Goal: Transaction & Acquisition: Purchase product/service

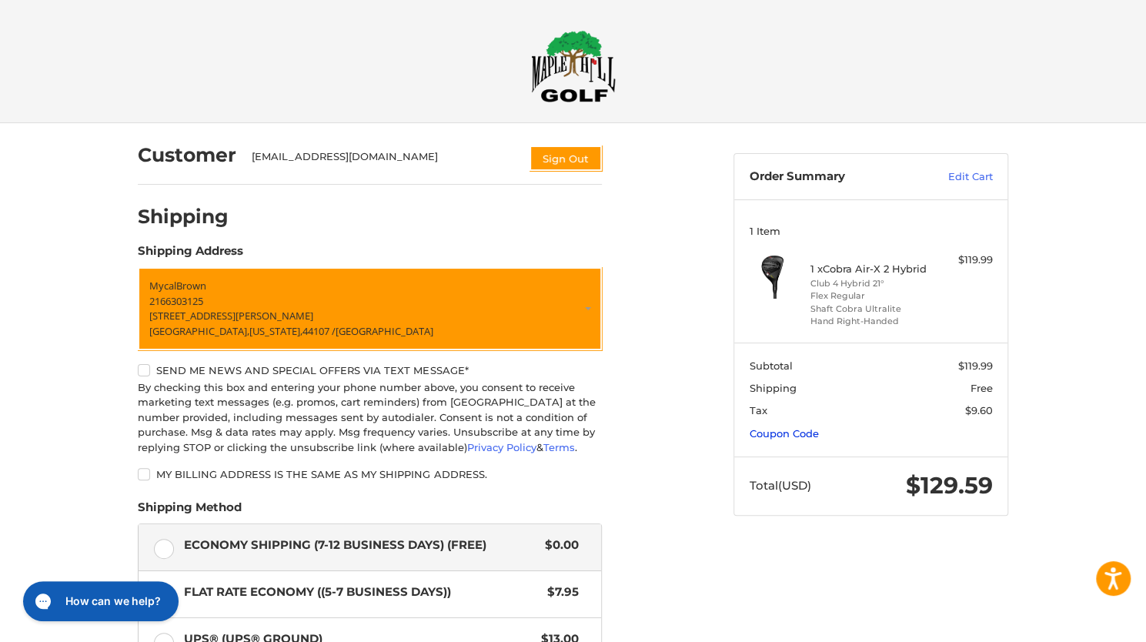
click at [765, 433] on link "Coupon Code" at bounding box center [784, 433] width 69 height 12
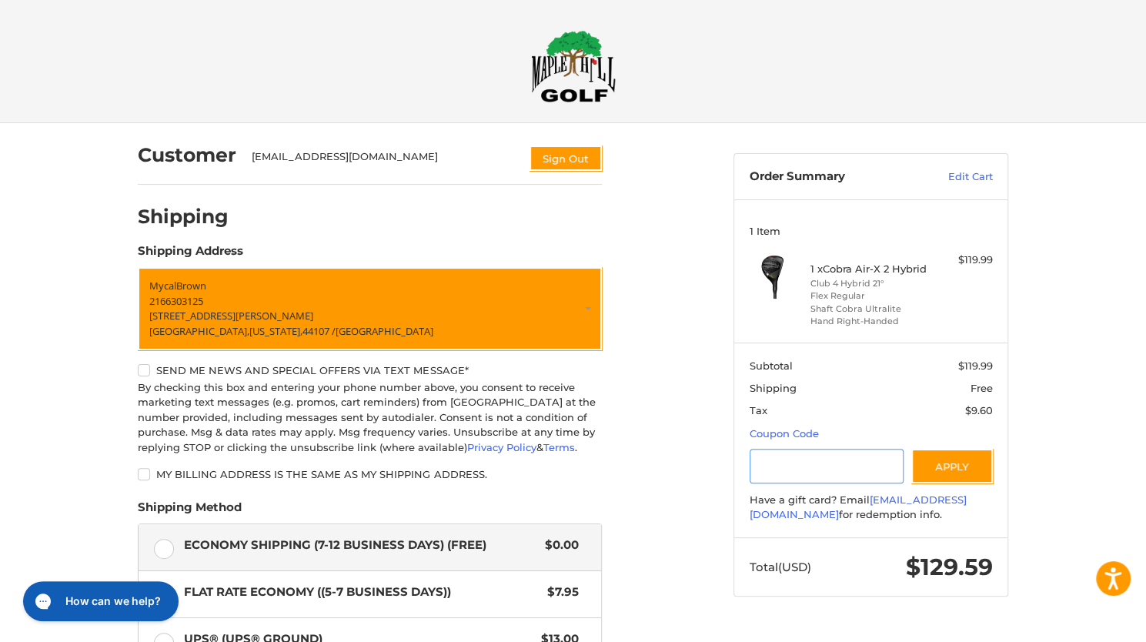
click at [775, 455] on input "Gift Certificate or Coupon Code" at bounding box center [827, 466] width 155 height 35
click at [976, 463] on button "Apply" at bounding box center [952, 466] width 82 height 35
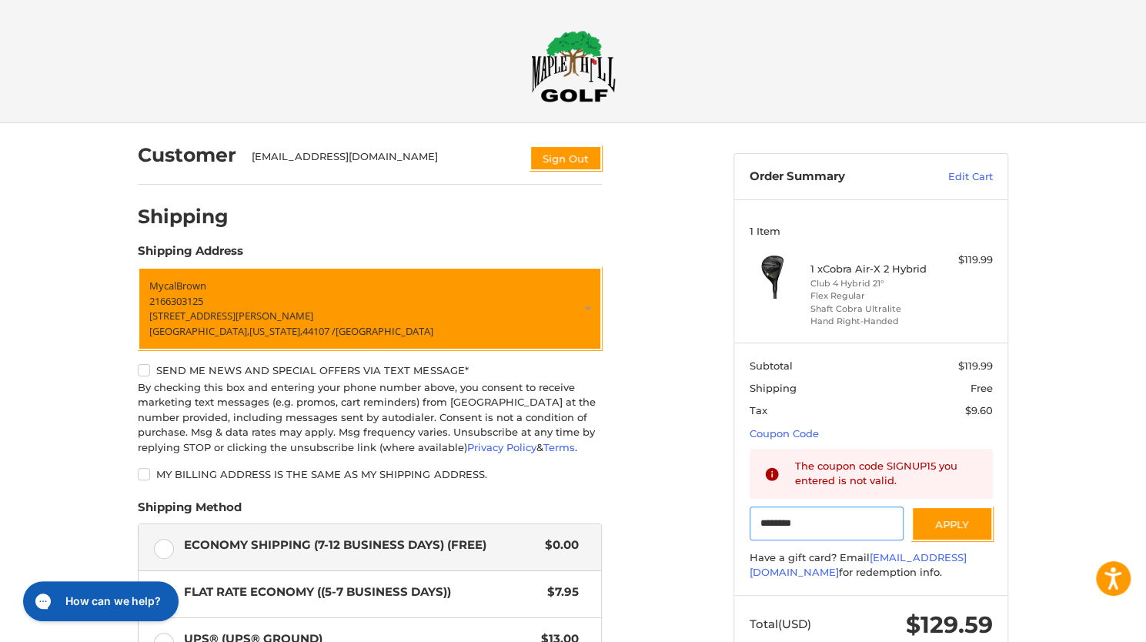
click at [832, 533] on input "********" at bounding box center [827, 523] width 155 height 35
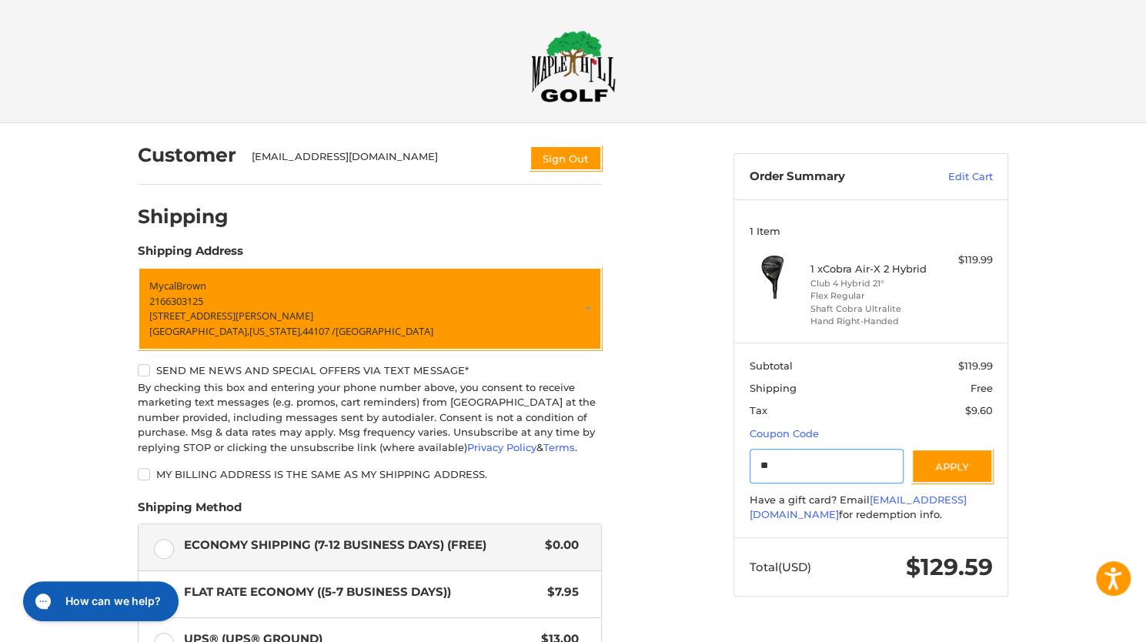
type input "*"
type input "*********"
click at [937, 467] on button "Apply" at bounding box center [952, 466] width 82 height 35
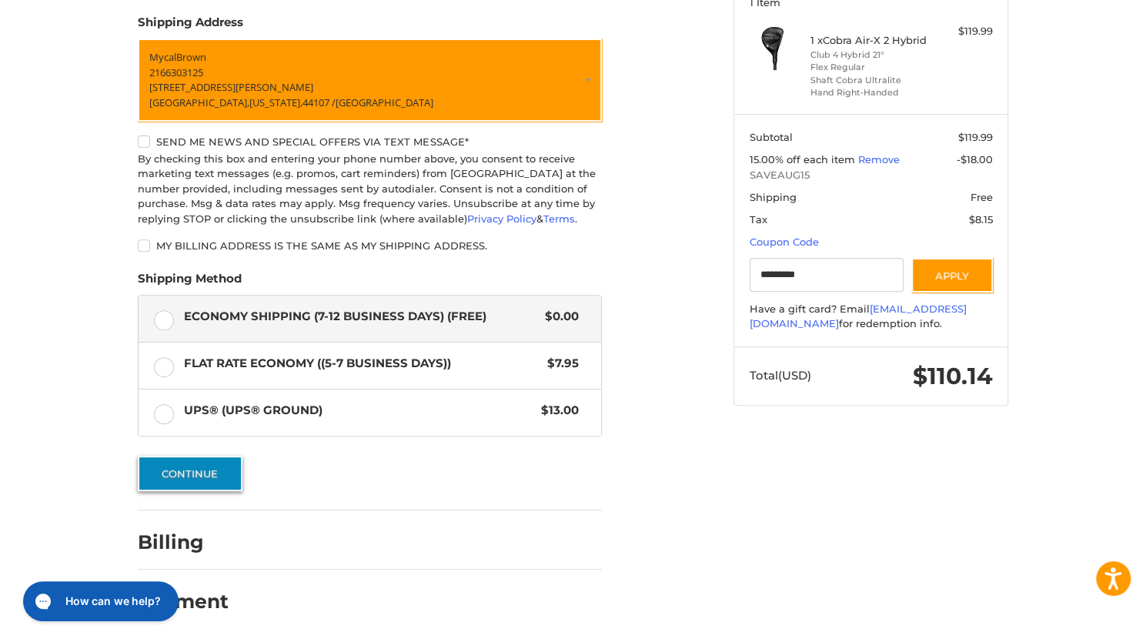
scroll to position [229, 0]
click at [202, 479] on button "Continue" at bounding box center [190, 473] width 105 height 35
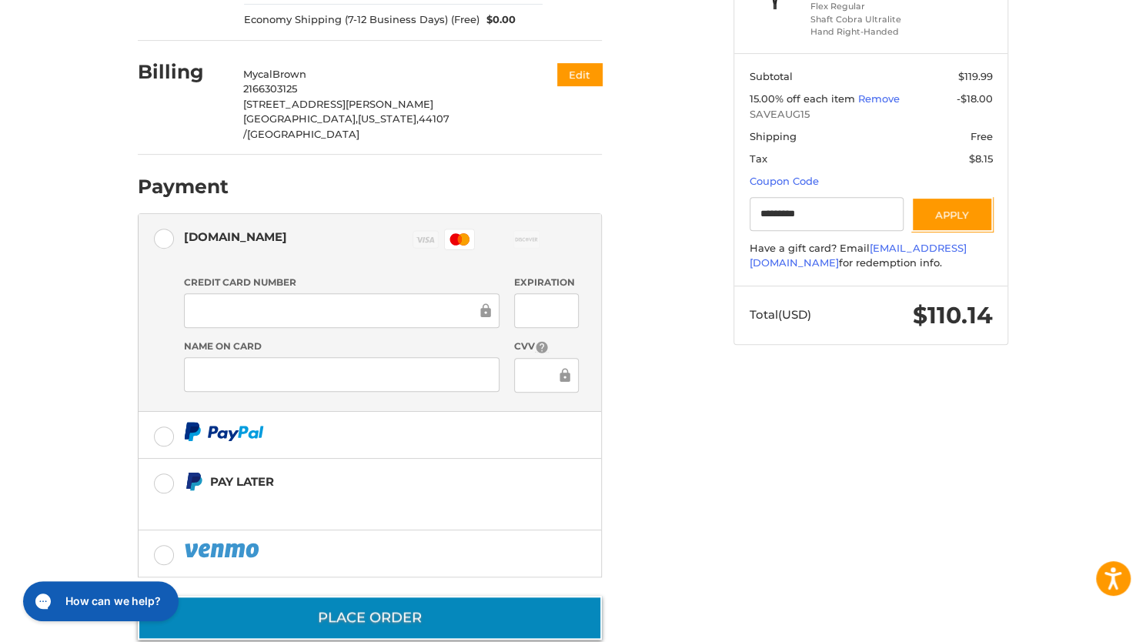
scroll to position [289, 0]
click at [380, 596] on button "Place Order" at bounding box center [370, 618] width 464 height 44
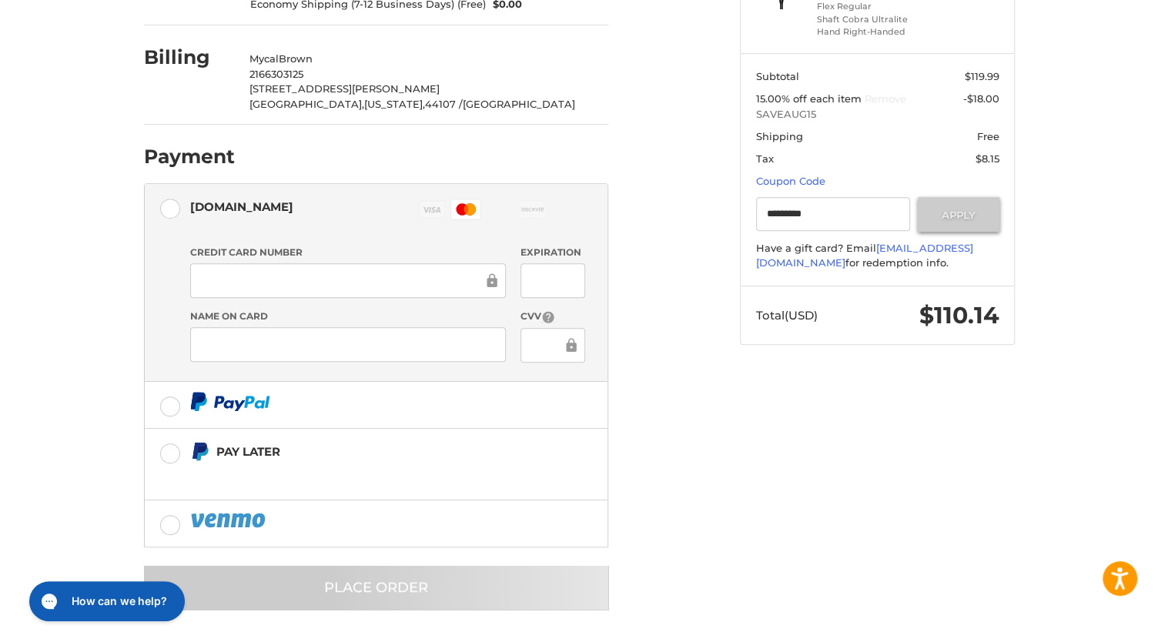
scroll to position [0, 0]
